Goal: Navigation & Orientation: Find specific page/section

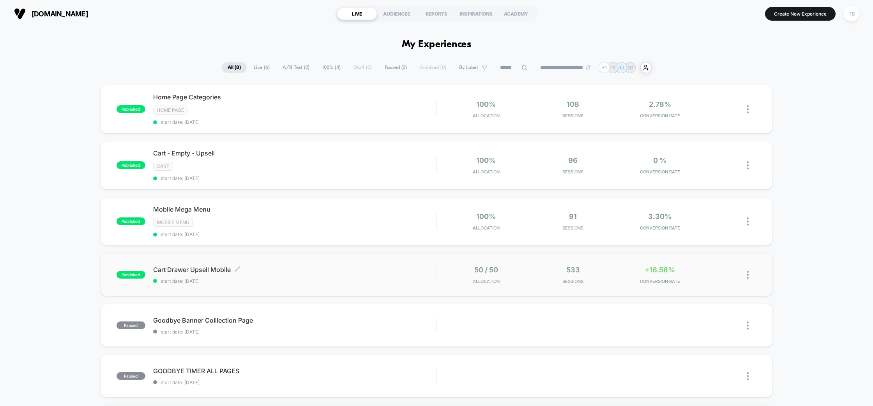
click at [301, 270] on span "Cart Drawer Upsell Mobile Click to edit experience details" at bounding box center [294, 270] width 283 height 8
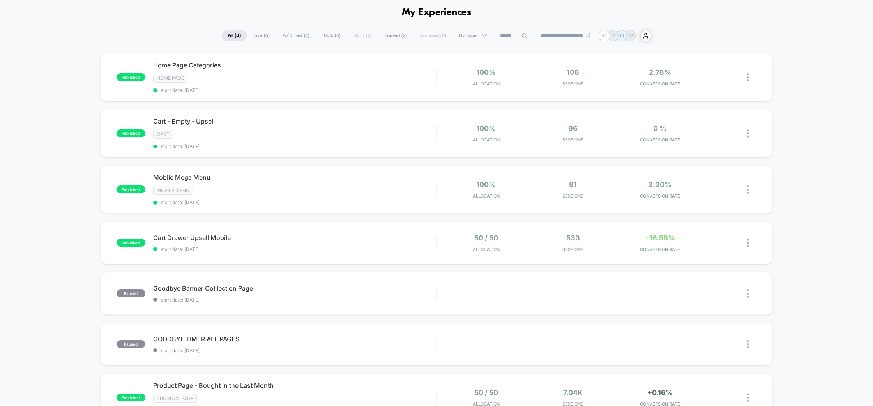
scroll to position [185, 0]
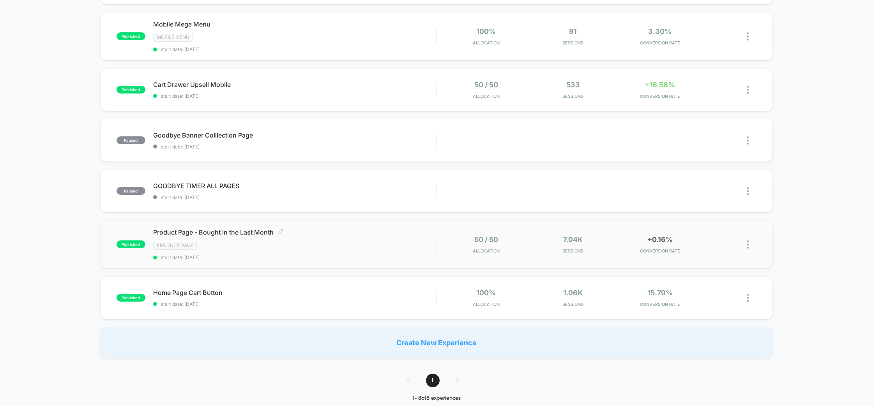
click at [311, 241] on div "Product Page" at bounding box center [294, 245] width 283 height 9
